Goal: Information Seeking & Learning: Compare options

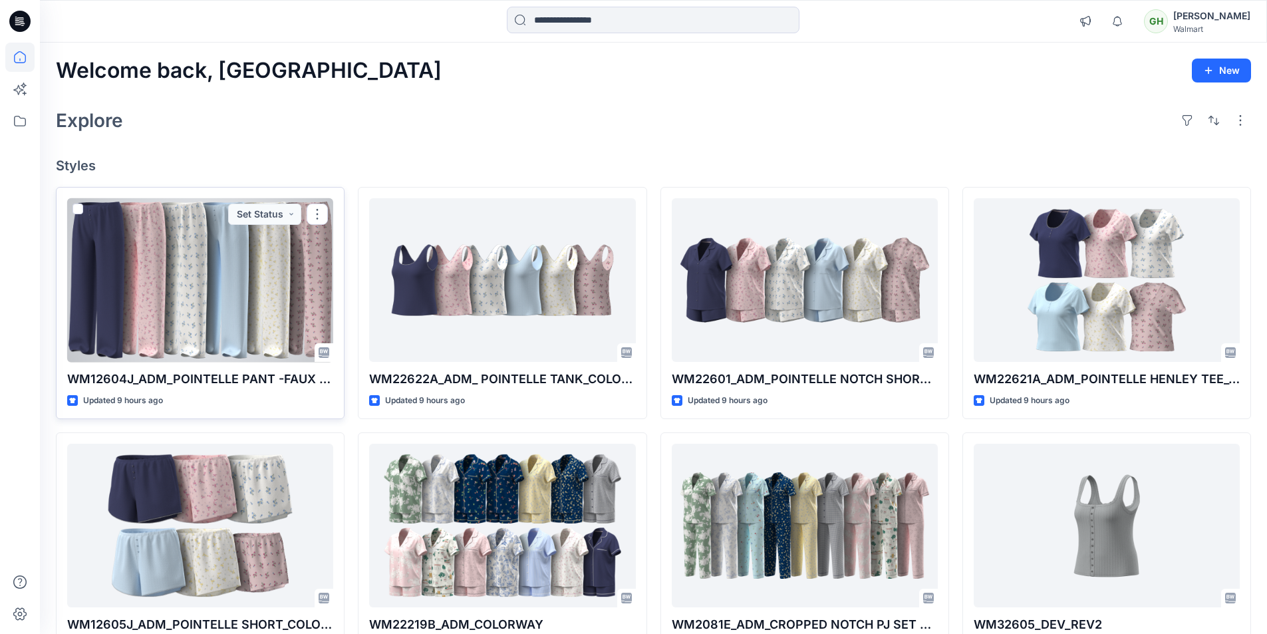
click at [261, 308] on div at bounding box center [200, 280] width 266 height 164
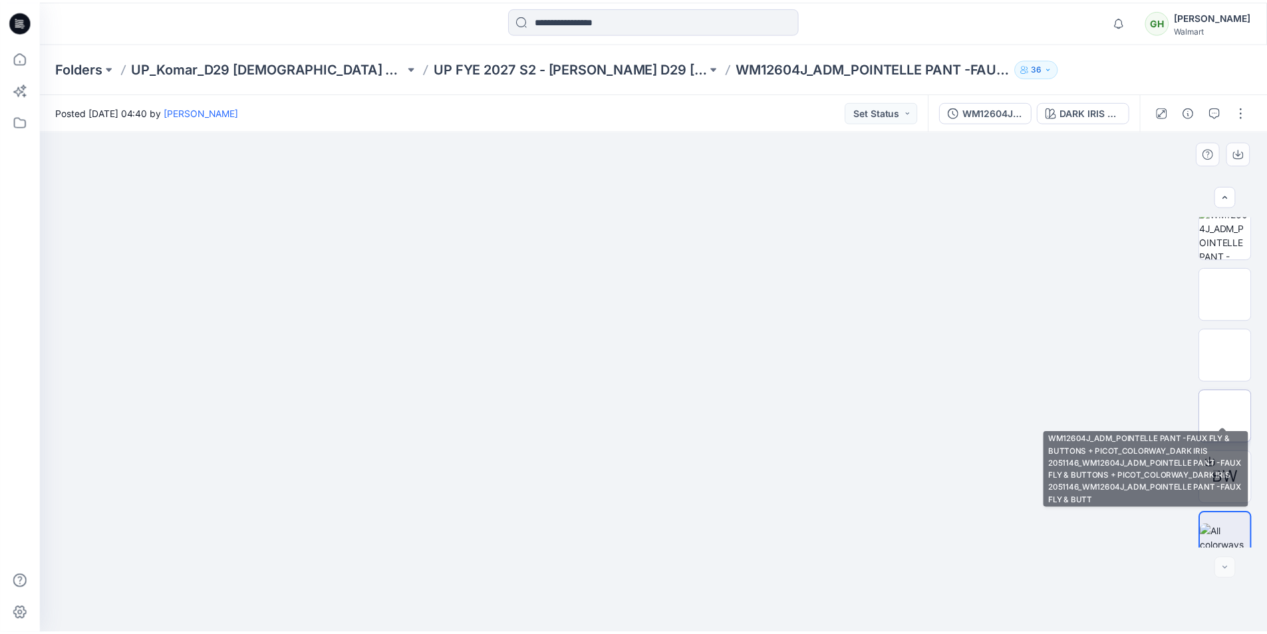
scroll to position [394, 0]
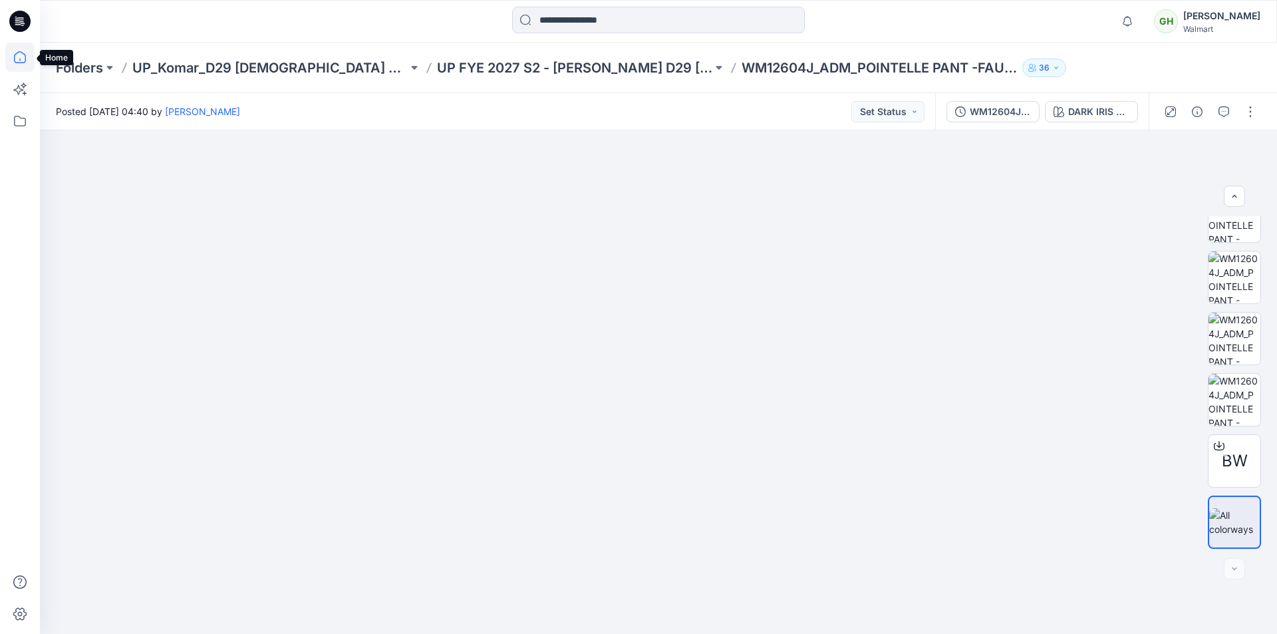
click at [12, 59] on icon at bounding box center [19, 57] width 29 height 29
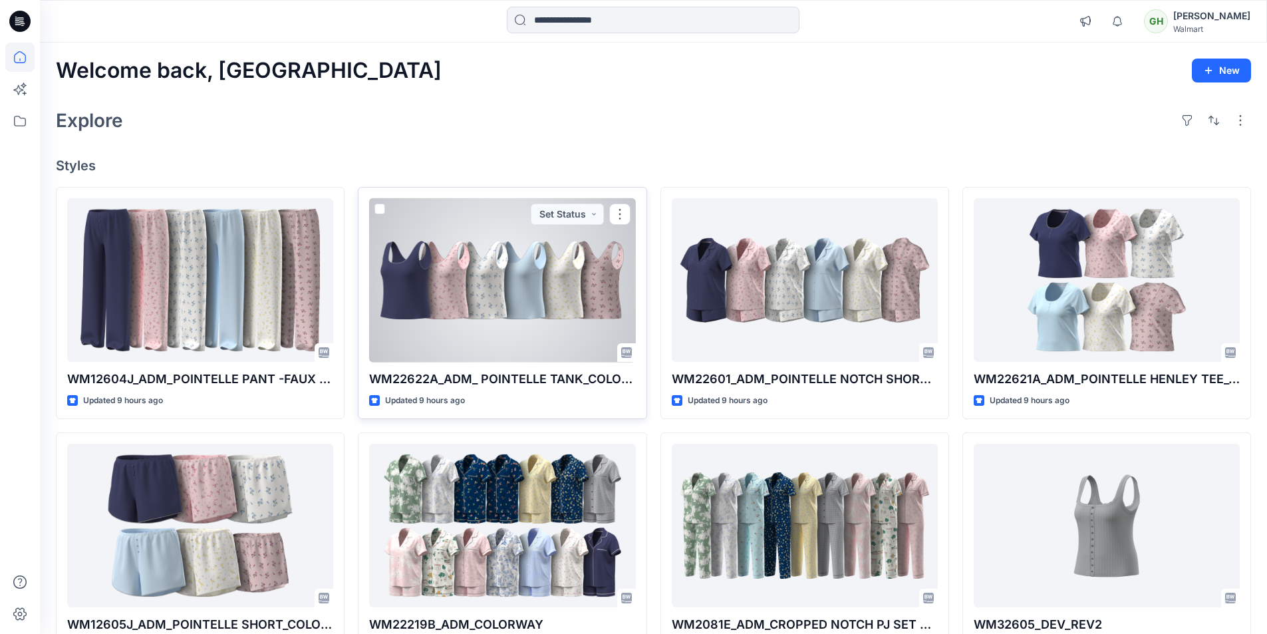
click at [465, 330] on div at bounding box center [502, 280] width 266 height 164
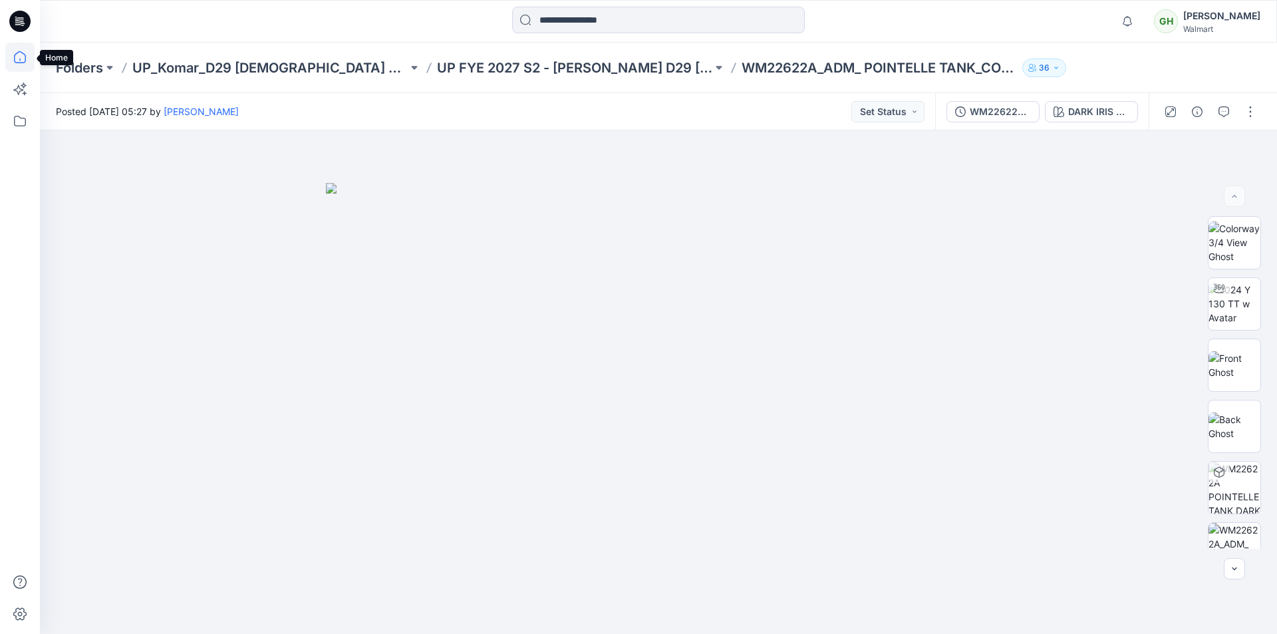
click at [16, 57] on icon at bounding box center [19, 57] width 29 height 29
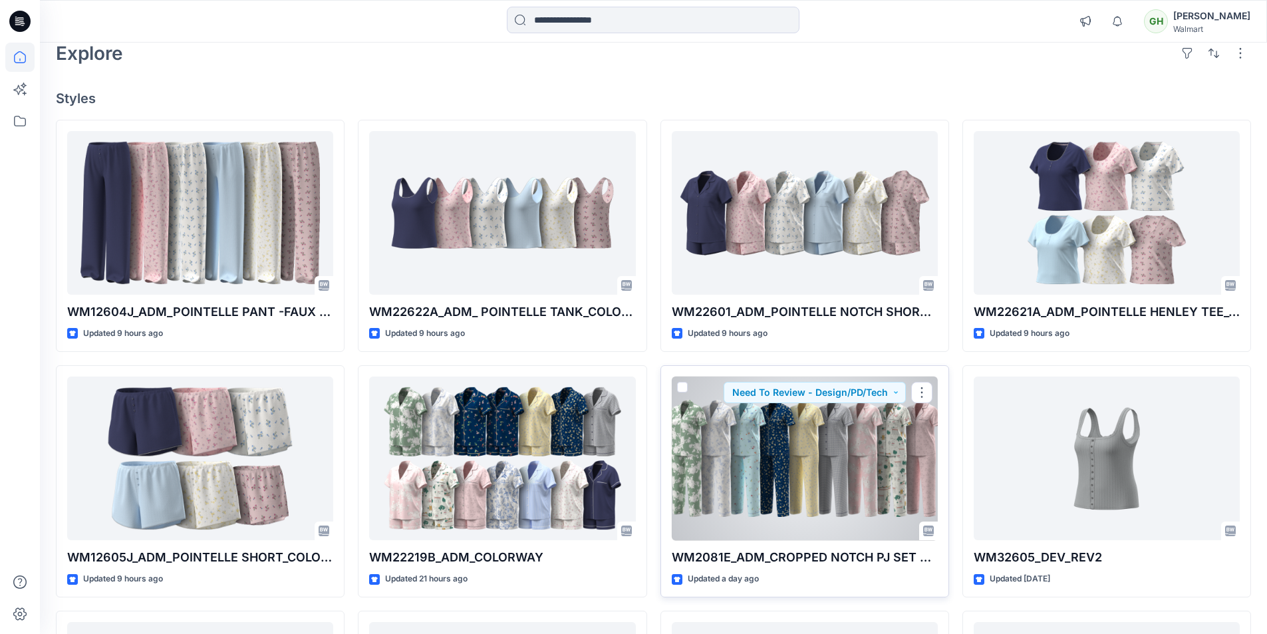
scroll to position [67, 0]
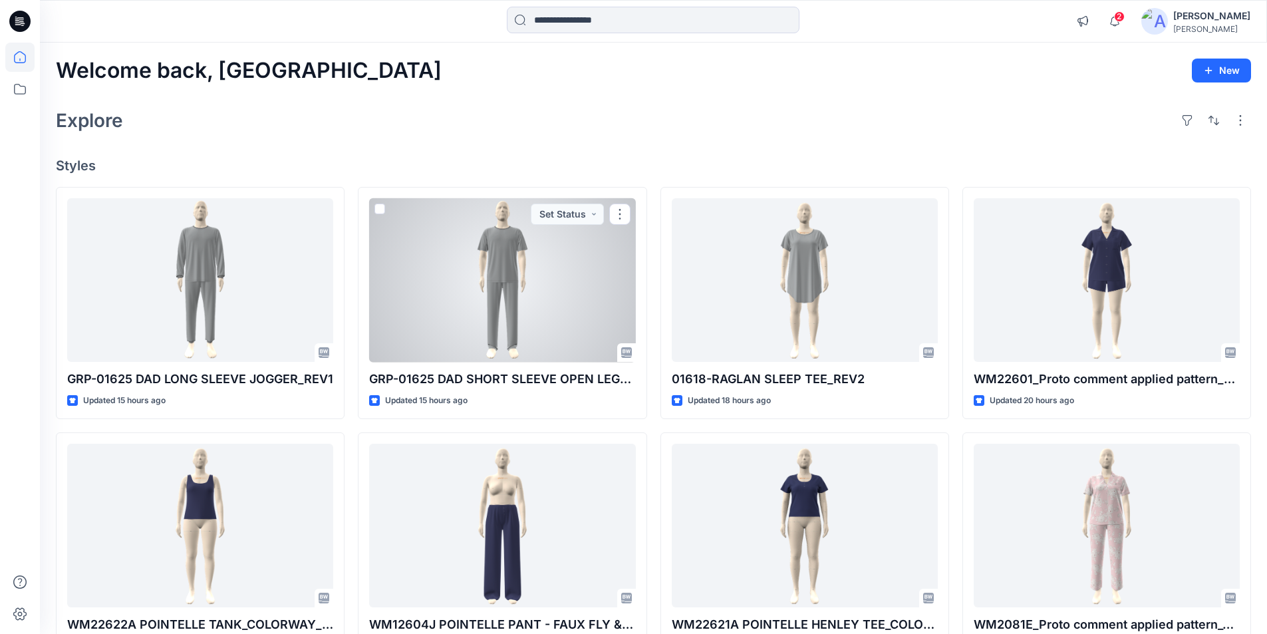
scroll to position [133, 0]
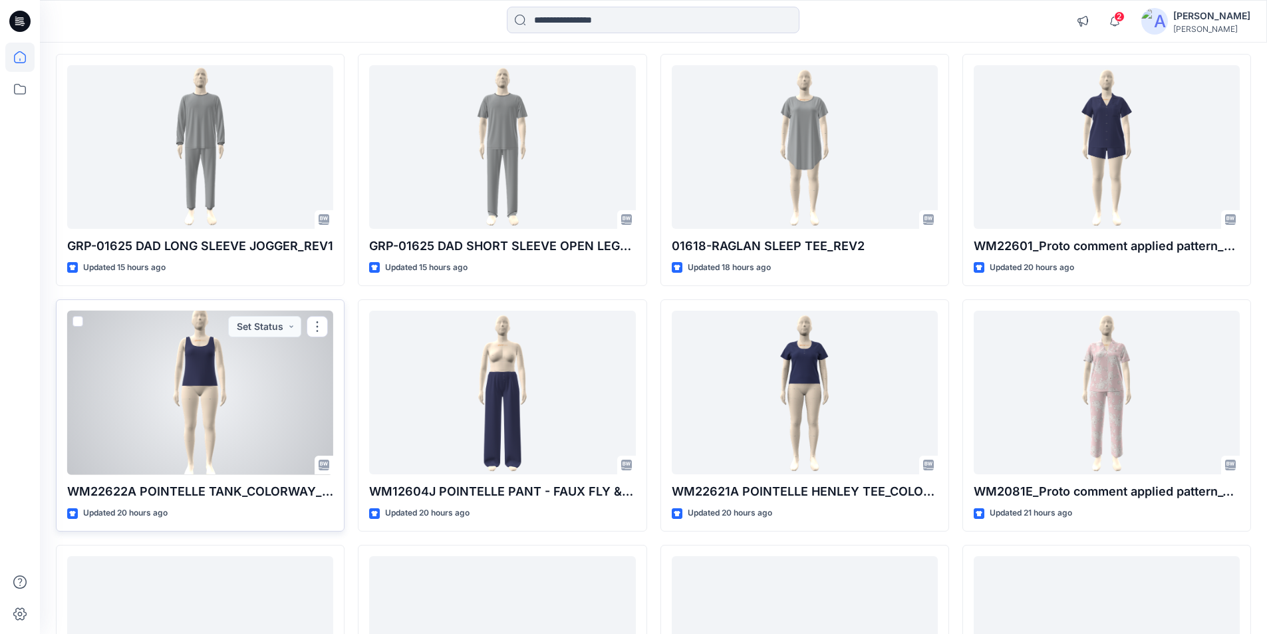
click at [161, 456] on div at bounding box center [200, 393] width 266 height 164
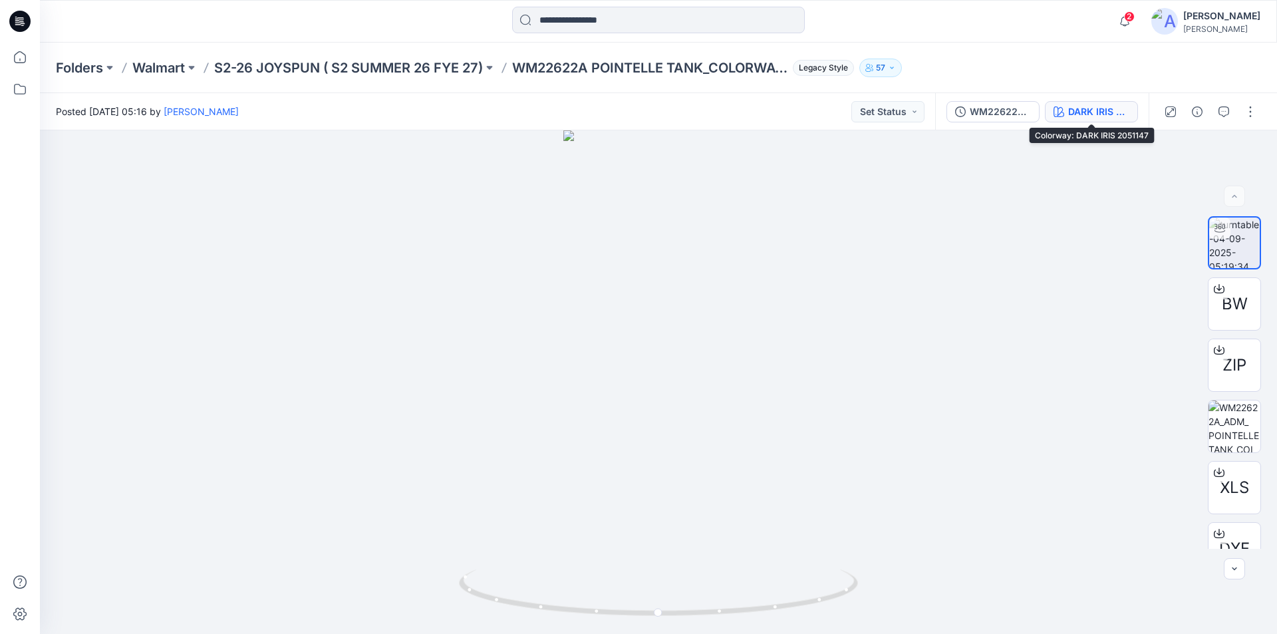
click at [1087, 108] on div "DARK IRIS 2051147" at bounding box center [1098, 111] width 61 height 15
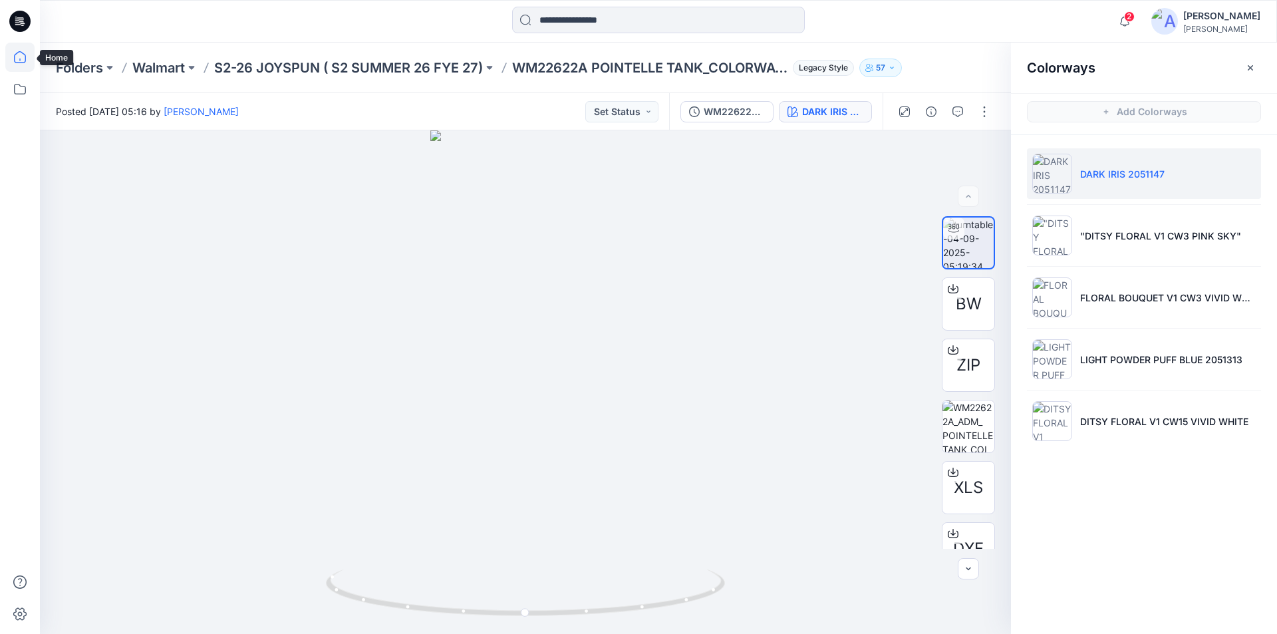
click at [22, 59] on icon at bounding box center [19, 57] width 29 height 29
